Goal: Task Accomplishment & Management: Use online tool/utility

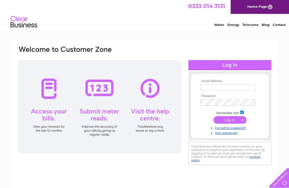
click at [218, 88] on input "text" at bounding box center [227, 87] width 55 height 6
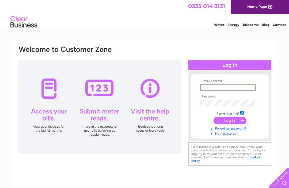
click at [215, 86] on input "text" at bounding box center [228, 87] width 56 height 6
type input "[EMAIL_ADDRESS][DOMAIN_NAME]"
click at [230, 121] on input "submit" at bounding box center [229, 120] width 33 height 7
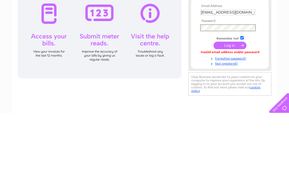
click at [230, 117] on input "submit" at bounding box center [229, 120] width 33 height 7
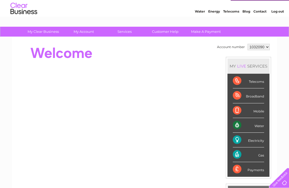
scroll to position [13, 0]
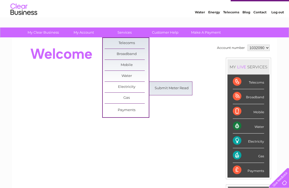
click at [167, 89] on link "Submit Meter Read" at bounding box center [171, 88] width 44 height 11
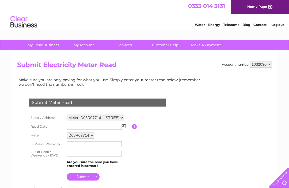
click at [125, 127] on img at bounding box center [124, 126] width 4 height 4
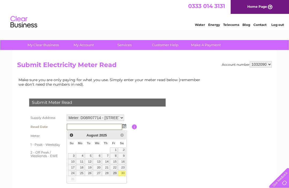
click at [116, 172] on link "29" at bounding box center [113, 173] width 7 height 5
type input "2025/08/29"
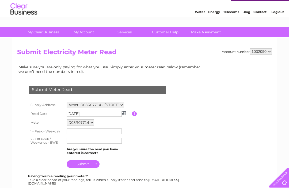
scroll to position [13, 0]
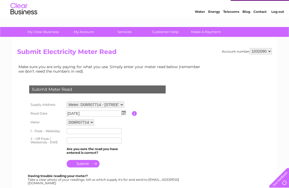
click at [82, 134] on input "text" at bounding box center [94, 132] width 55 height 6
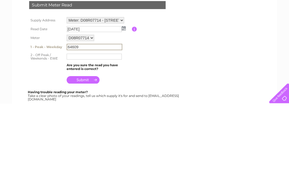
type input "64609"
click at [83, 138] on input "text" at bounding box center [94, 141] width 55 height 6
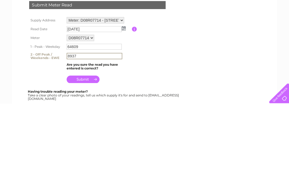
scroll to position [98, 0]
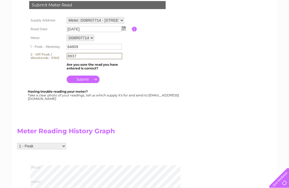
type input "8937"
click at [85, 80] on input "submit" at bounding box center [83, 79] width 33 height 7
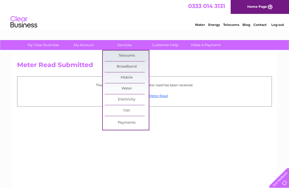
click at [127, 123] on link "Payments" at bounding box center [126, 123] width 44 height 11
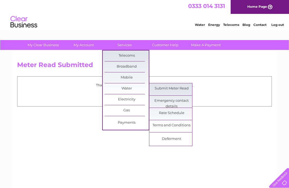
click at [172, 88] on link "Submit Meter Read" at bounding box center [171, 88] width 44 height 11
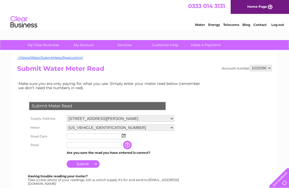
click at [125, 135] on img at bounding box center [124, 136] width 4 height 4
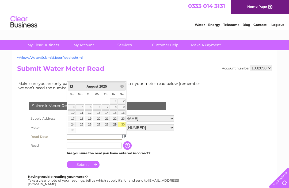
click at [114, 126] on link "29" at bounding box center [113, 124] width 7 height 5
type input "2025/08/29"
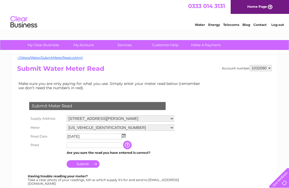
click at [74, 146] on input "text" at bounding box center [94, 145] width 55 height 6
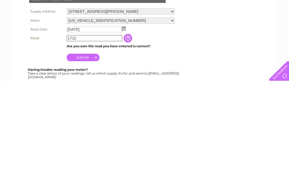
type input "1712"
click at [86, 161] on input "Submit" at bounding box center [83, 164] width 33 height 7
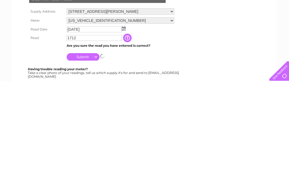
scroll to position [107, 0]
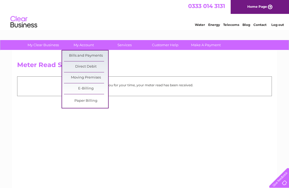
click at [95, 56] on link "Bills and Payments" at bounding box center [86, 56] width 44 height 11
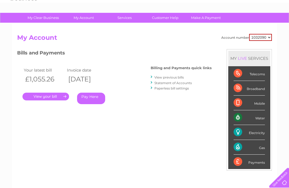
scroll to position [28, 0]
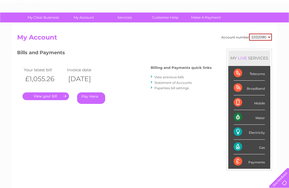
click at [55, 96] on link "." at bounding box center [45, 96] width 46 height 8
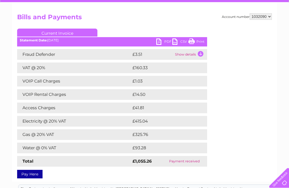
scroll to position [51, 0]
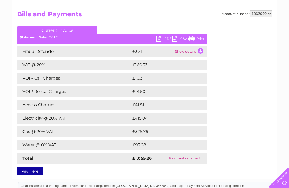
click at [168, 39] on link "PDF" at bounding box center [164, 40] width 16 height 8
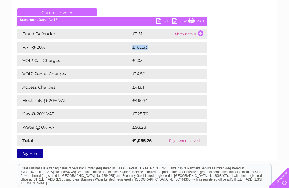
click at [167, 21] on link "PDF" at bounding box center [164, 22] width 16 height 8
click at [168, 22] on link "PDF" at bounding box center [164, 22] width 16 height 8
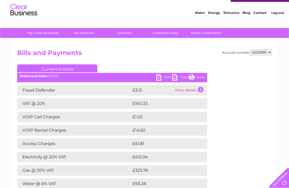
scroll to position [12, 0]
click at [168, 78] on link "PDF" at bounding box center [164, 79] width 16 height 8
